Goal: Task Accomplishment & Management: Manage account settings

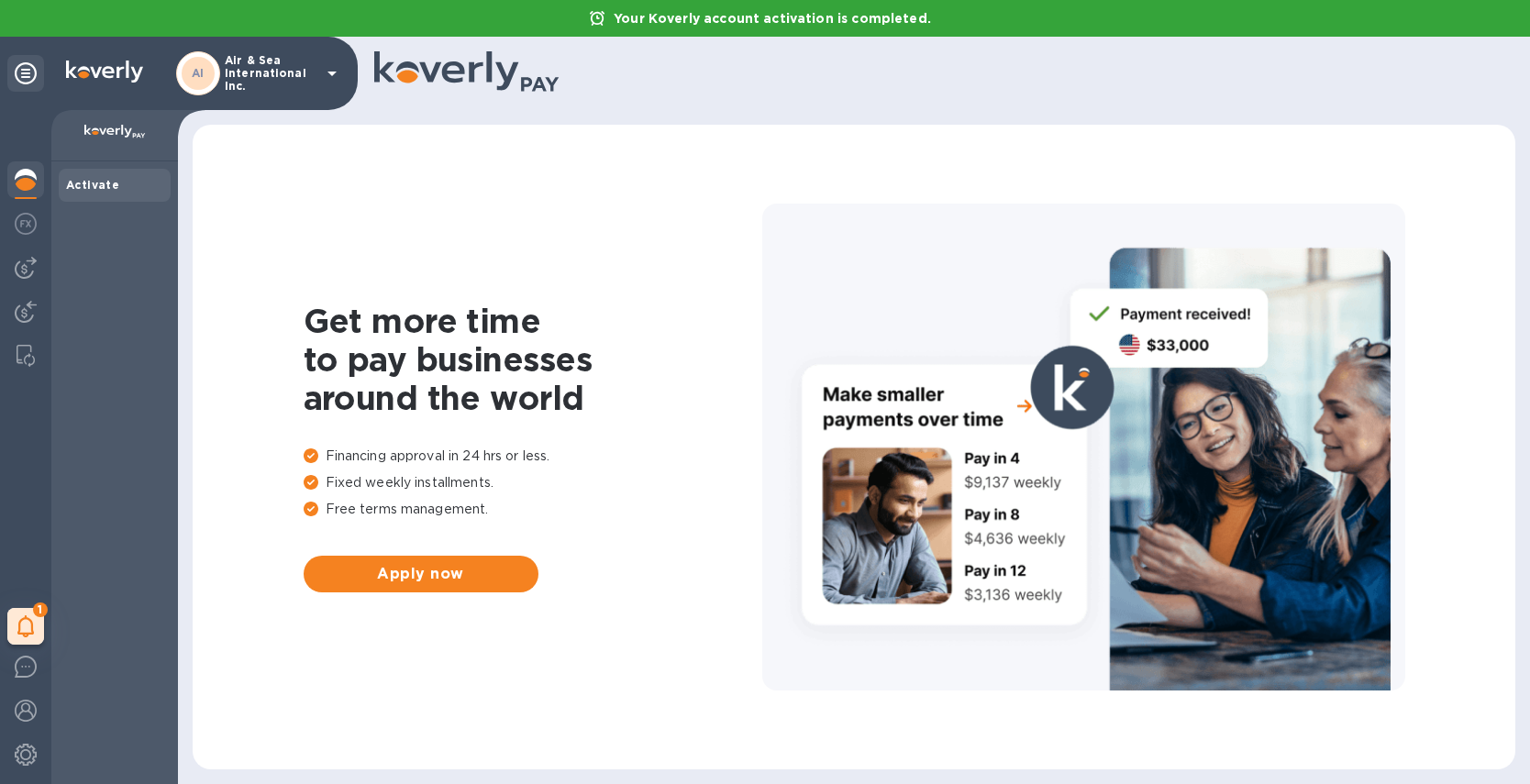
click at [328, 71] on icon at bounding box center [332, 73] width 22 height 22
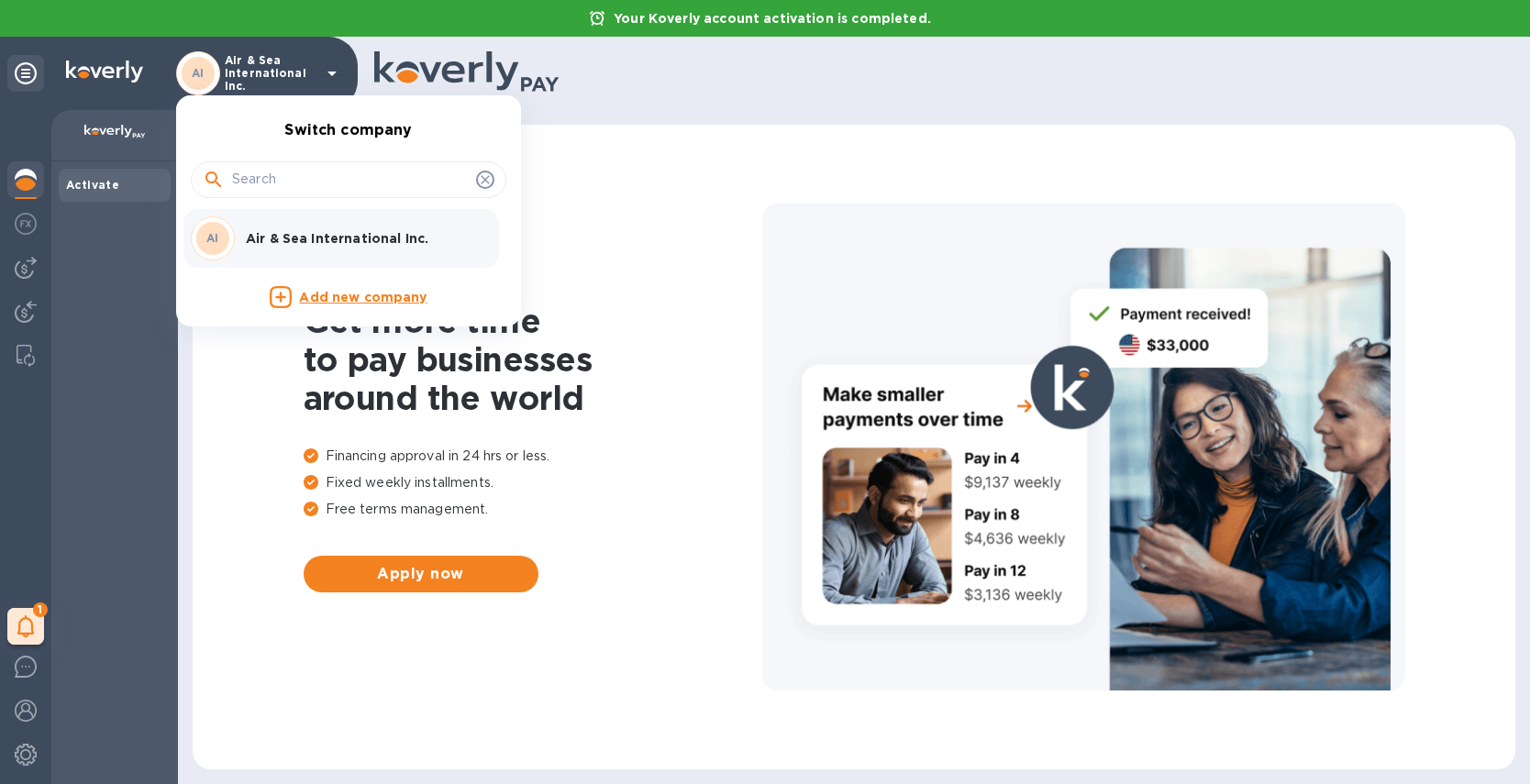
click at [151, 316] on div at bounding box center [765, 392] width 1530 height 784
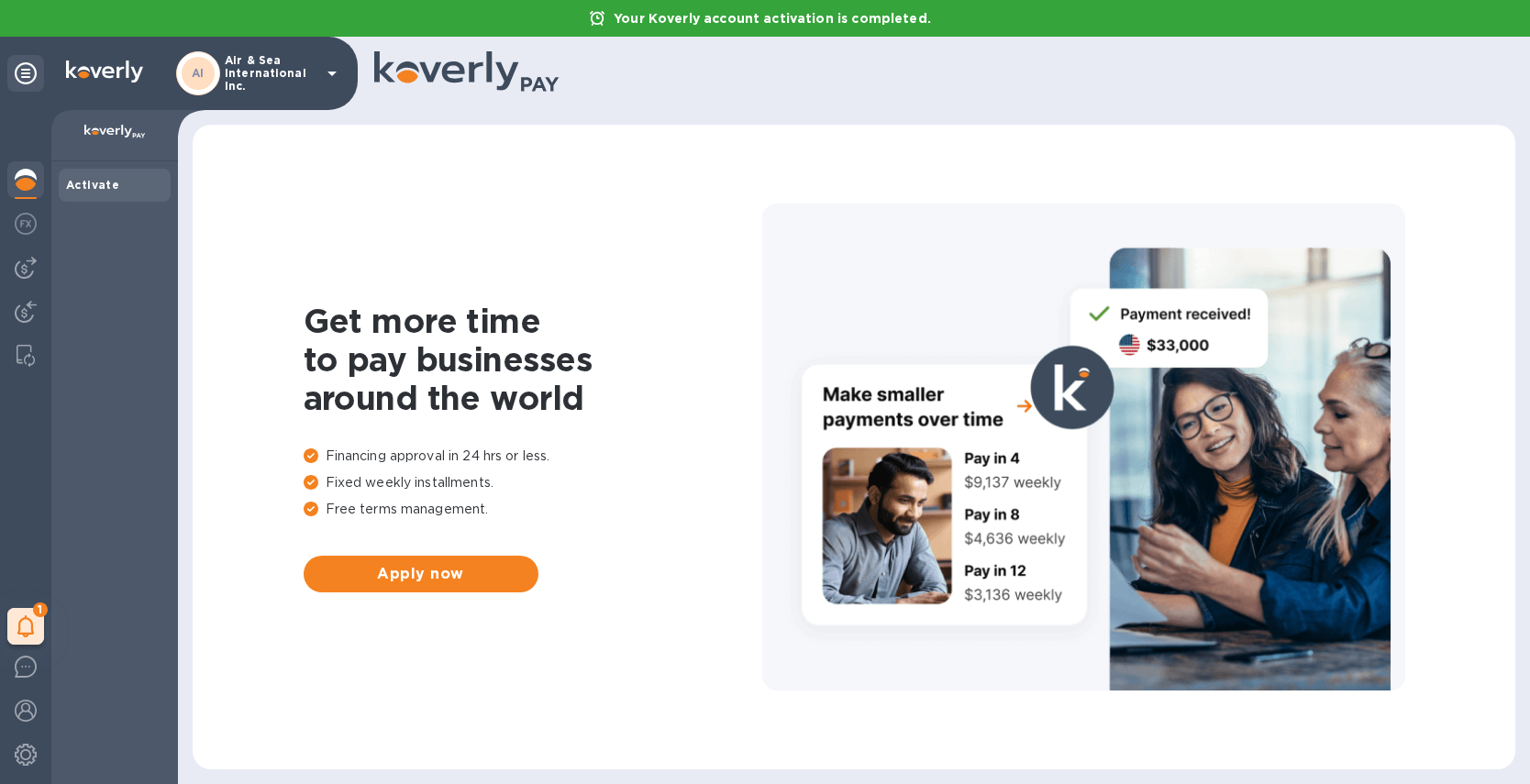
click at [331, 74] on icon at bounding box center [331, 74] width 9 height 5
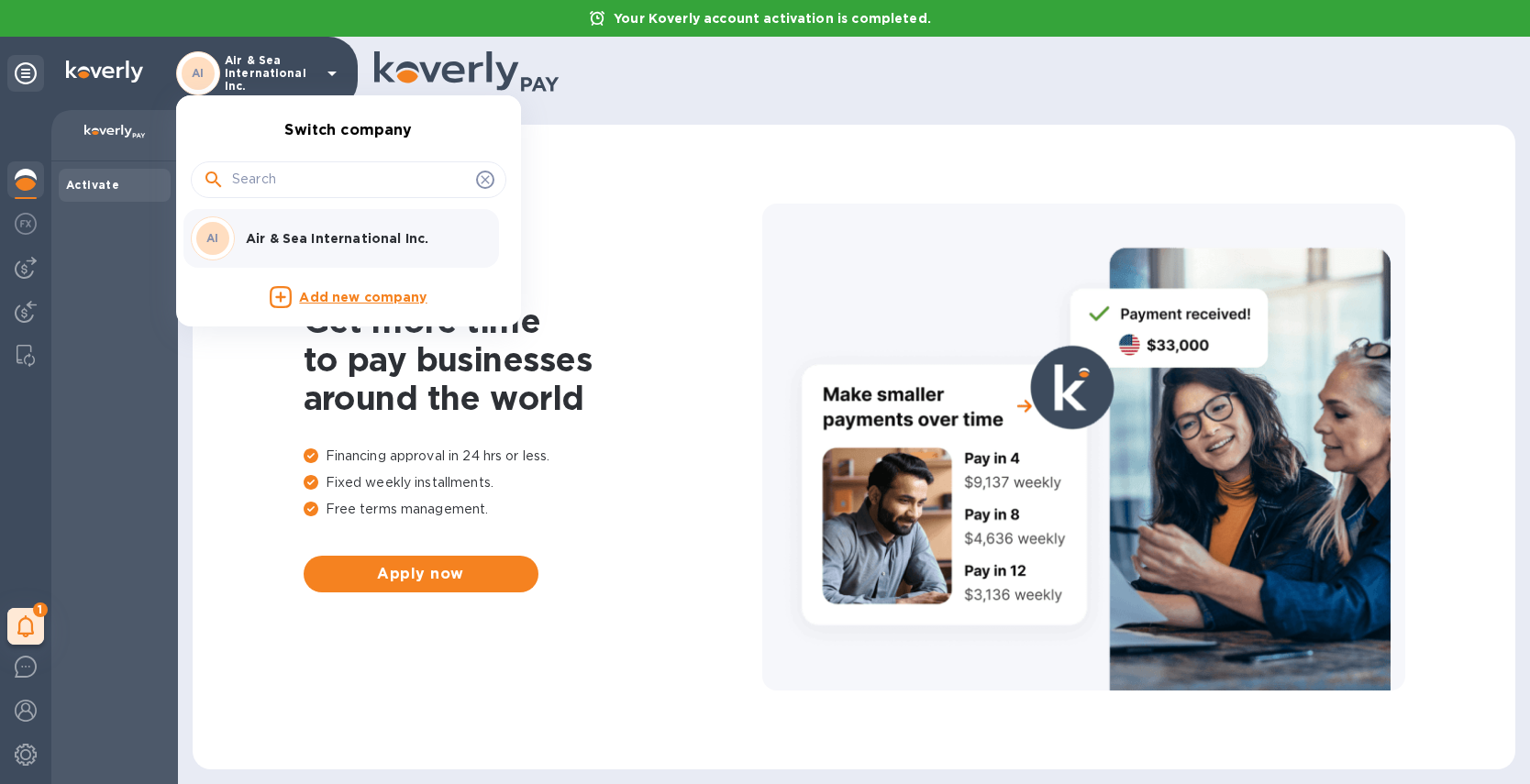
click at [342, 294] on p "Add new company" at bounding box center [362, 297] width 127 height 20
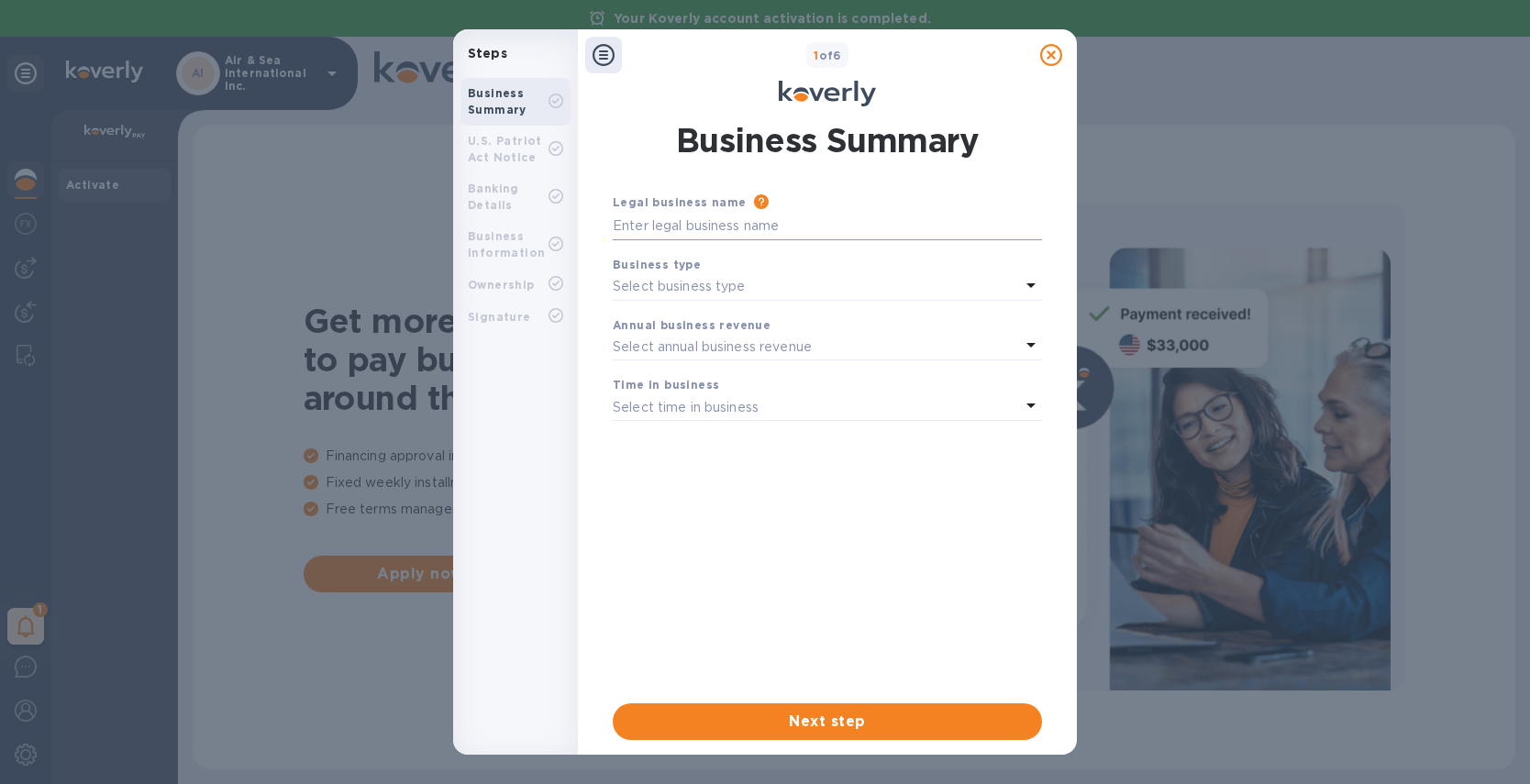
click at [661, 224] on input "text" at bounding box center [828, 227] width 430 height 28
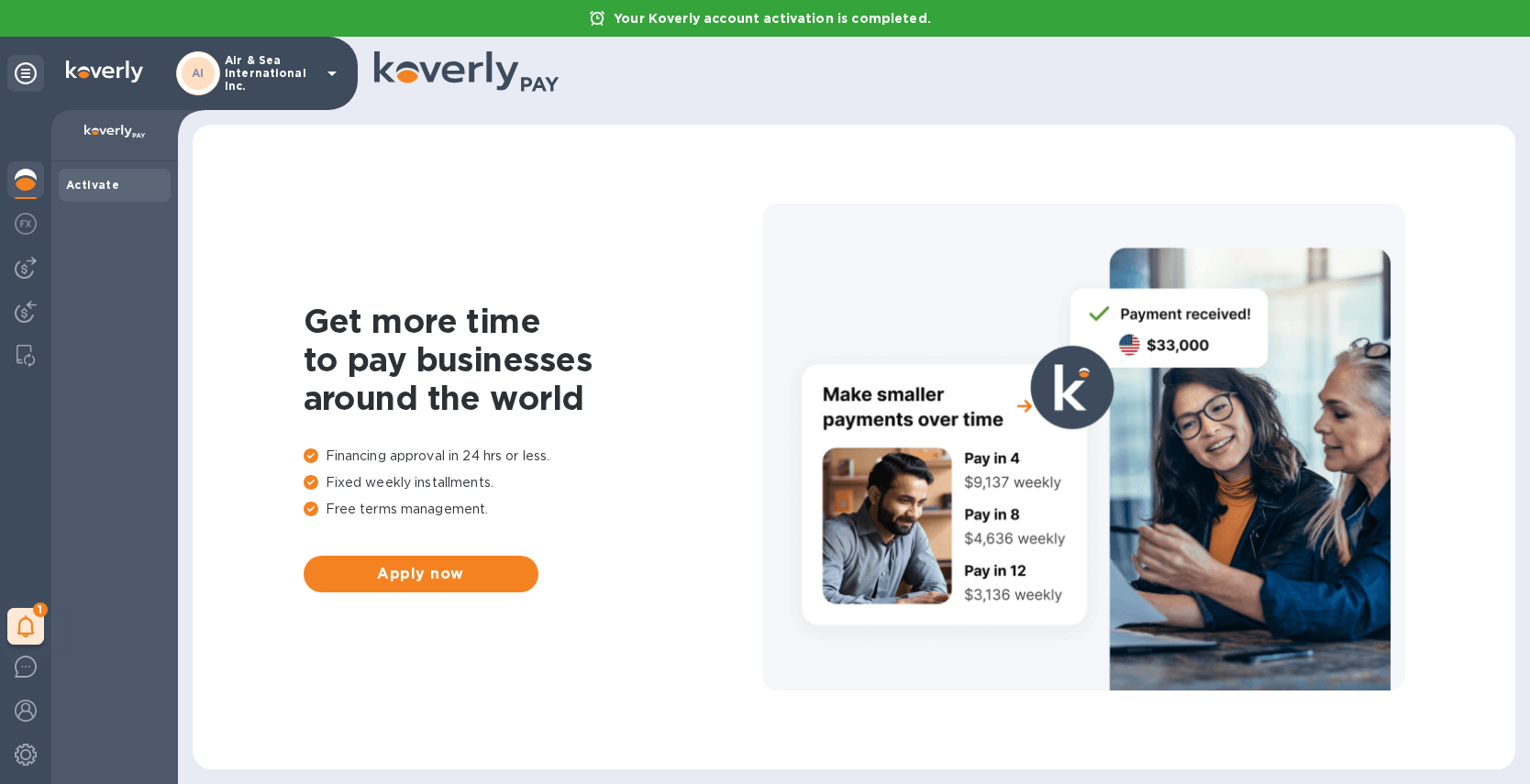
click at [81, 185] on b "Activate" at bounding box center [93, 185] width 53 height 14
click at [100, 185] on b "Activate" at bounding box center [93, 185] width 53 height 14
click at [88, 183] on b "Activate" at bounding box center [93, 185] width 53 height 14
click at [90, 184] on b "Activate" at bounding box center [93, 185] width 53 height 14
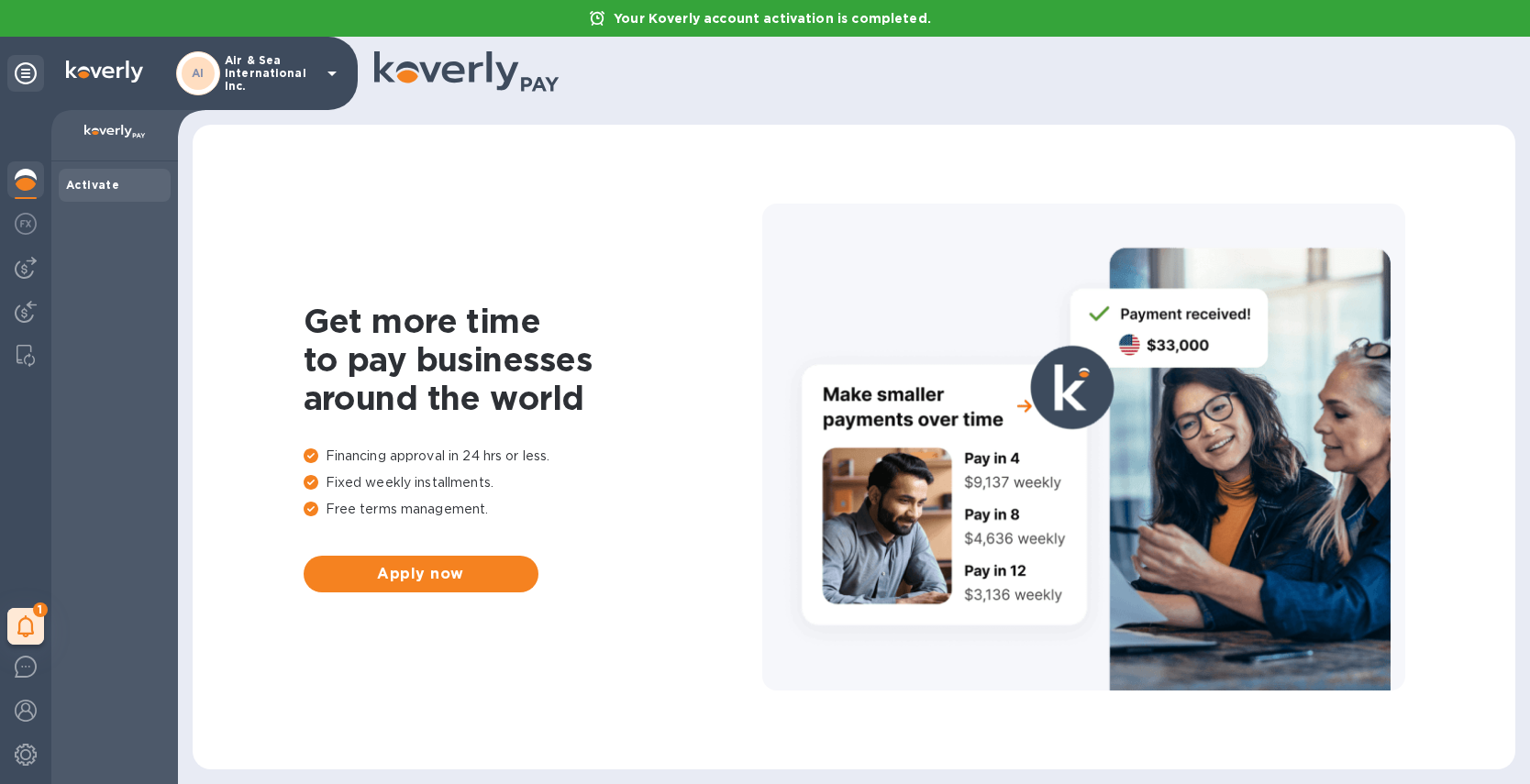
click at [90, 184] on b "Activate" at bounding box center [93, 185] width 53 height 14
click at [30, 183] on img at bounding box center [26, 179] width 22 height 22
click at [89, 185] on b "Activate" at bounding box center [93, 185] width 53 height 14
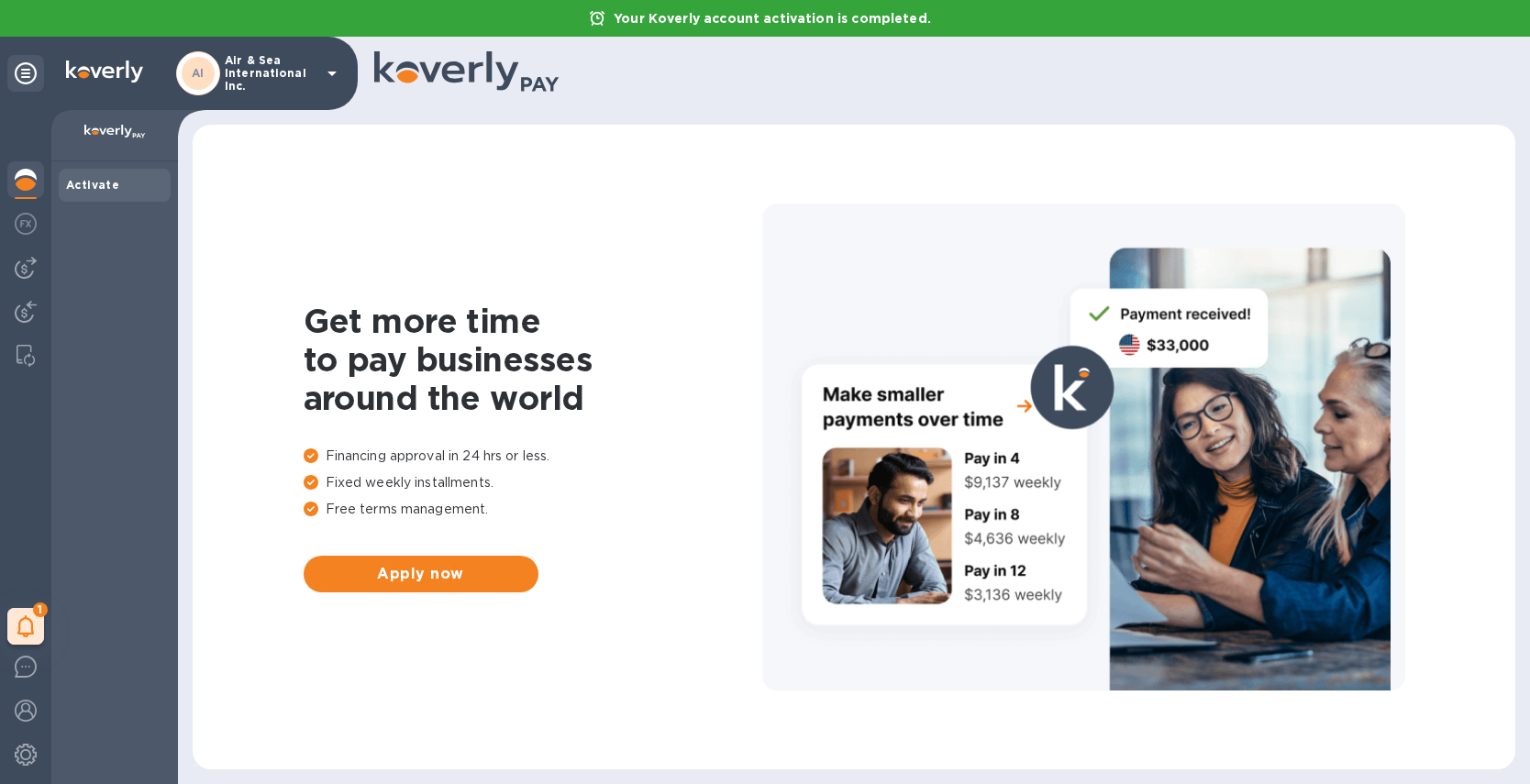
click at [103, 178] on b "Activate" at bounding box center [93, 185] width 53 height 14
